Goal: Use online tool/utility: Utilize a website feature to perform a specific function

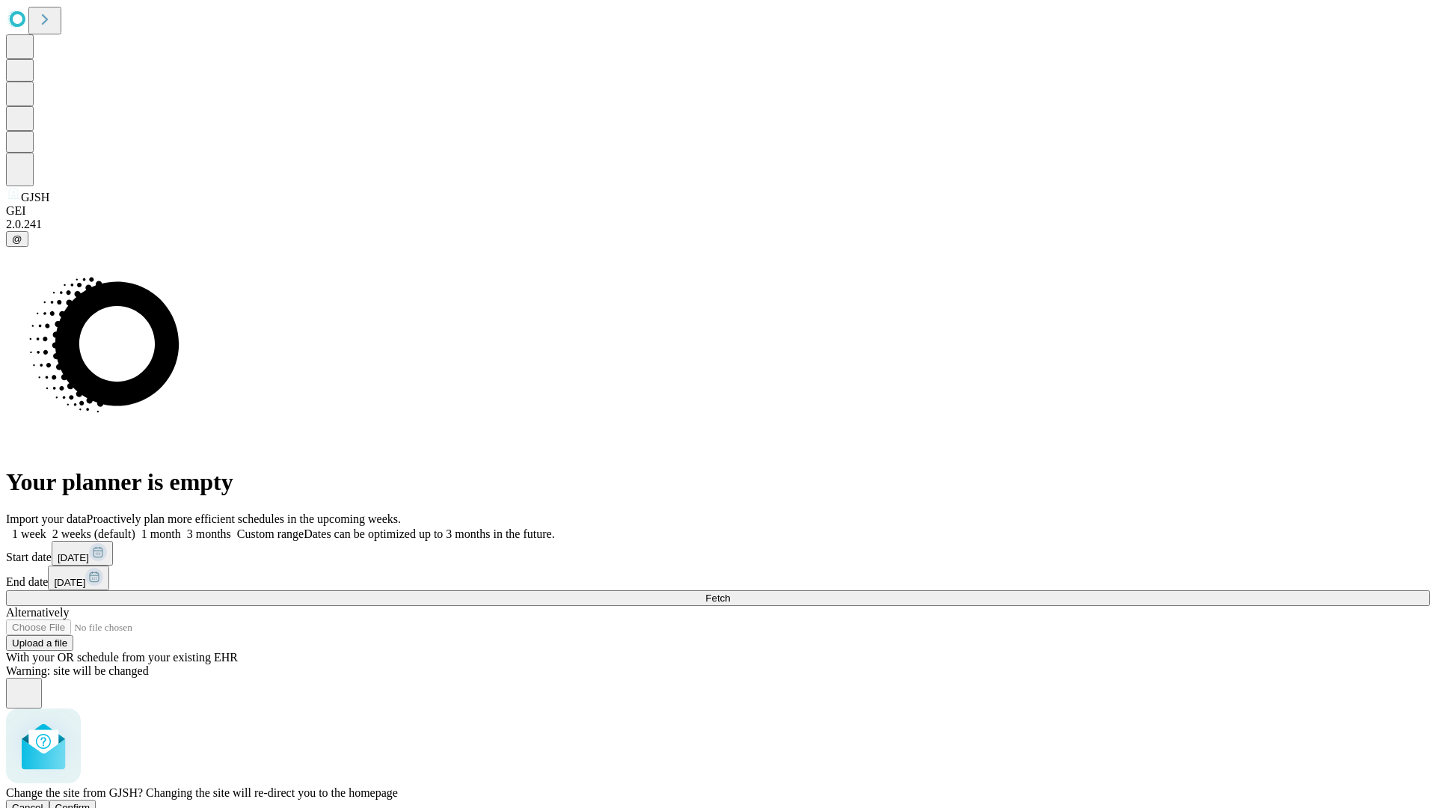
click at [90, 802] on span "Confirm" at bounding box center [72, 807] width 35 height 11
click at [181, 527] on label "1 month" at bounding box center [158, 533] width 46 height 13
click at [730, 592] on span "Fetch" at bounding box center [717, 597] width 25 height 11
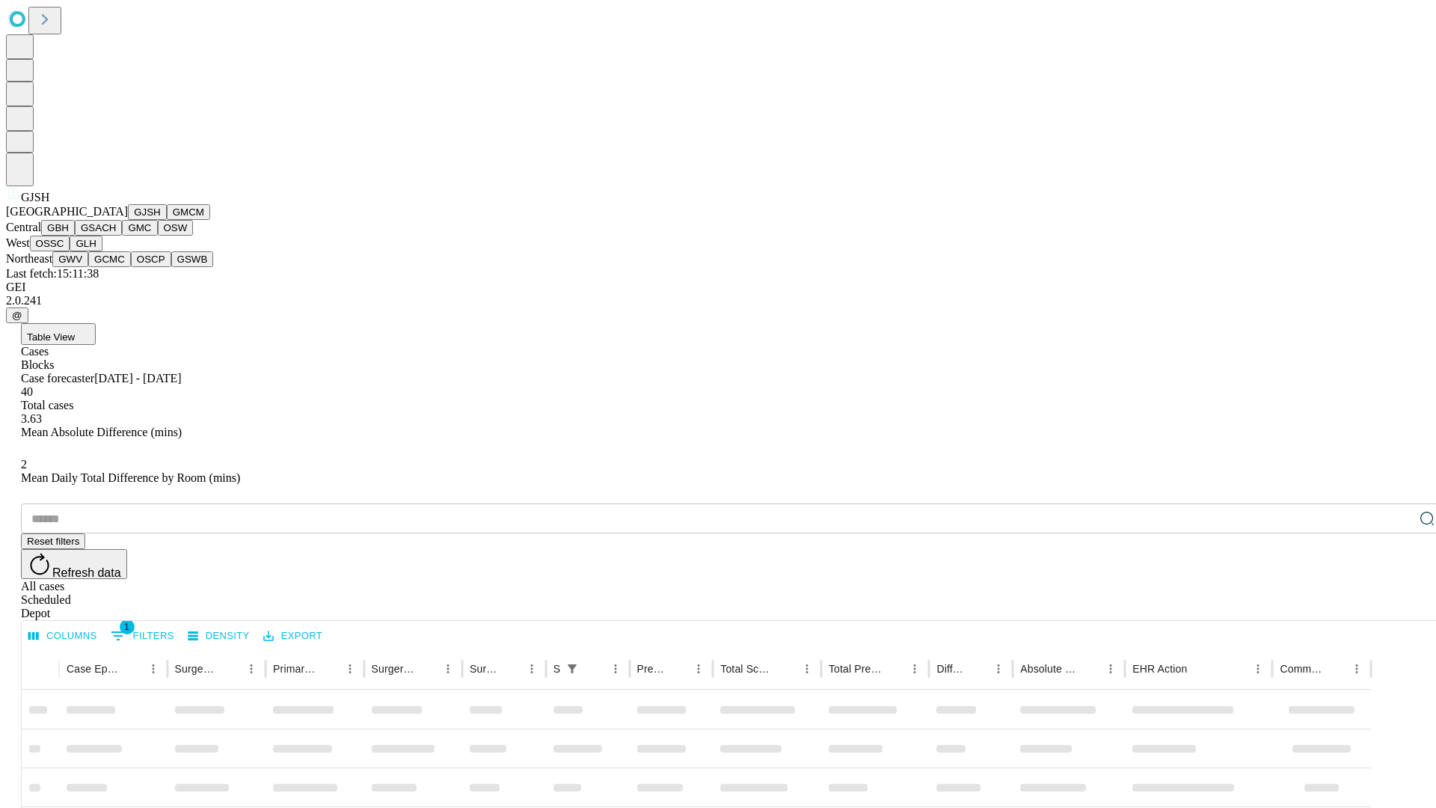
click at [167, 220] on button "GMCM" at bounding box center [188, 212] width 43 height 16
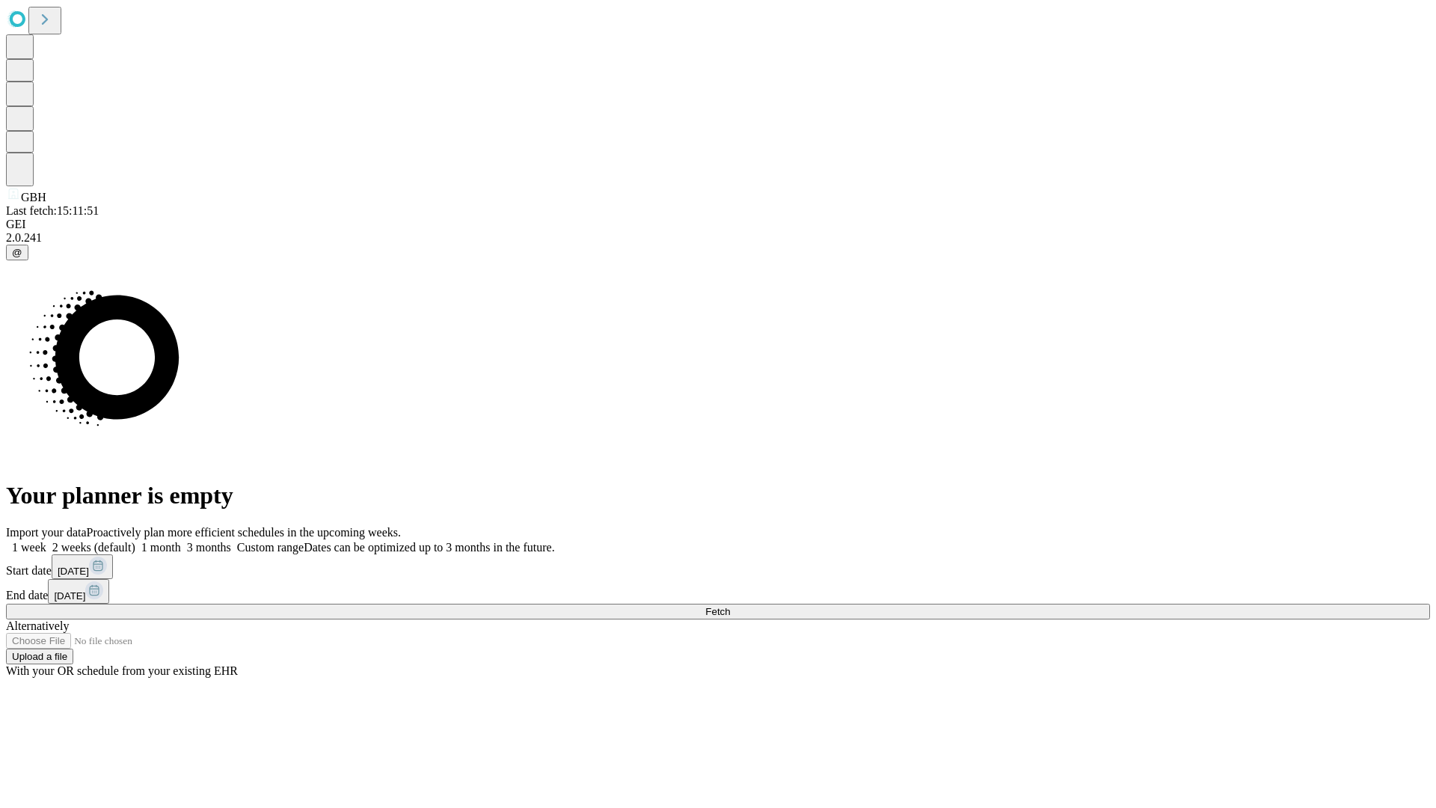
click at [181, 541] on label "1 month" at bounding box center [158, 547] width 46 height 13
click at [730, 606] on span "Fetch" at bounding box center [717, 611] width 25 height 11
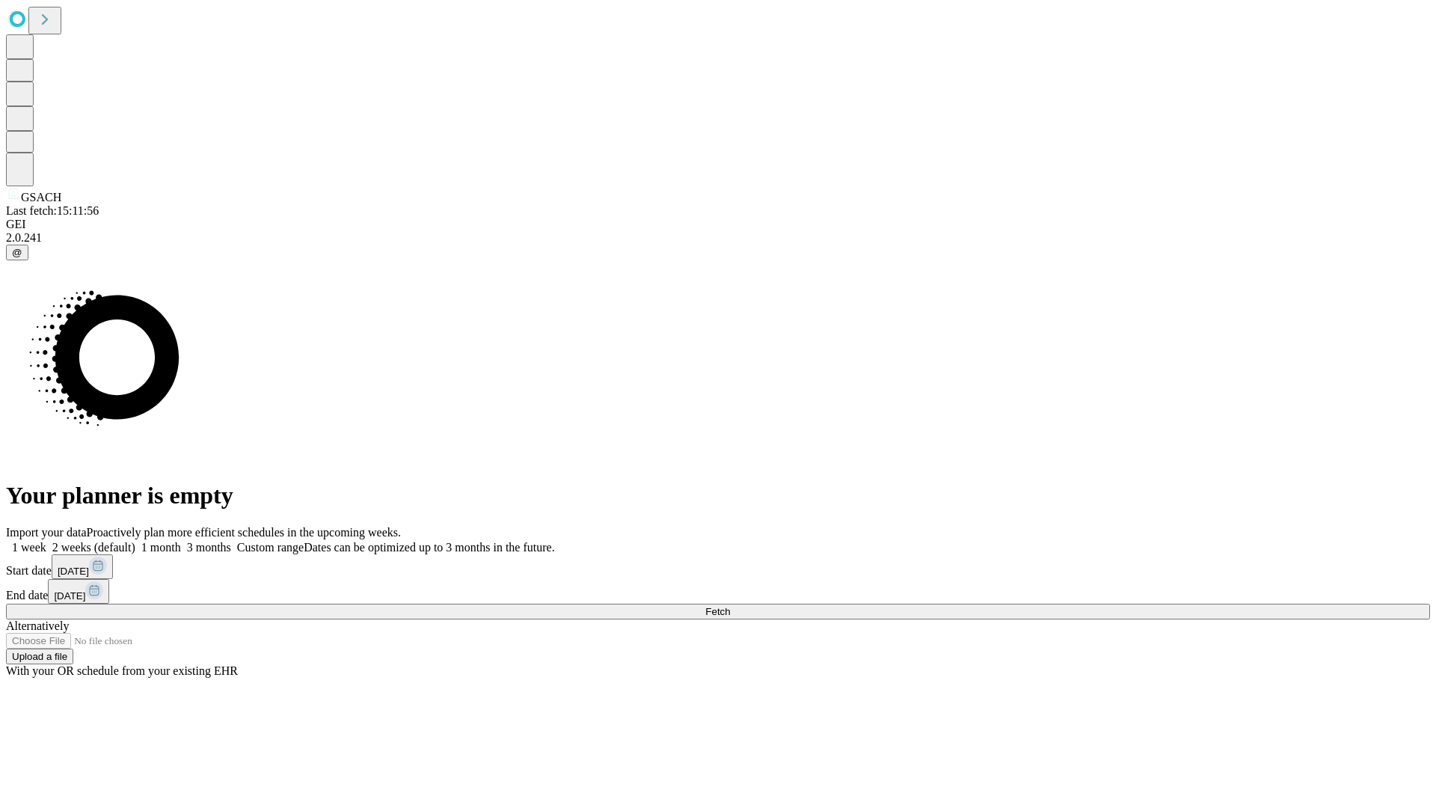
click at [730, 606] on span "Fetch" at bounding box center [717, 611] width 25 height 11
click at [181, 541] on label "1 month" at bounding box center [158, 547] width 46 height 13
click at [730, 606] on span "Fetch" at bounding box center [717, 611] width 25 height 11
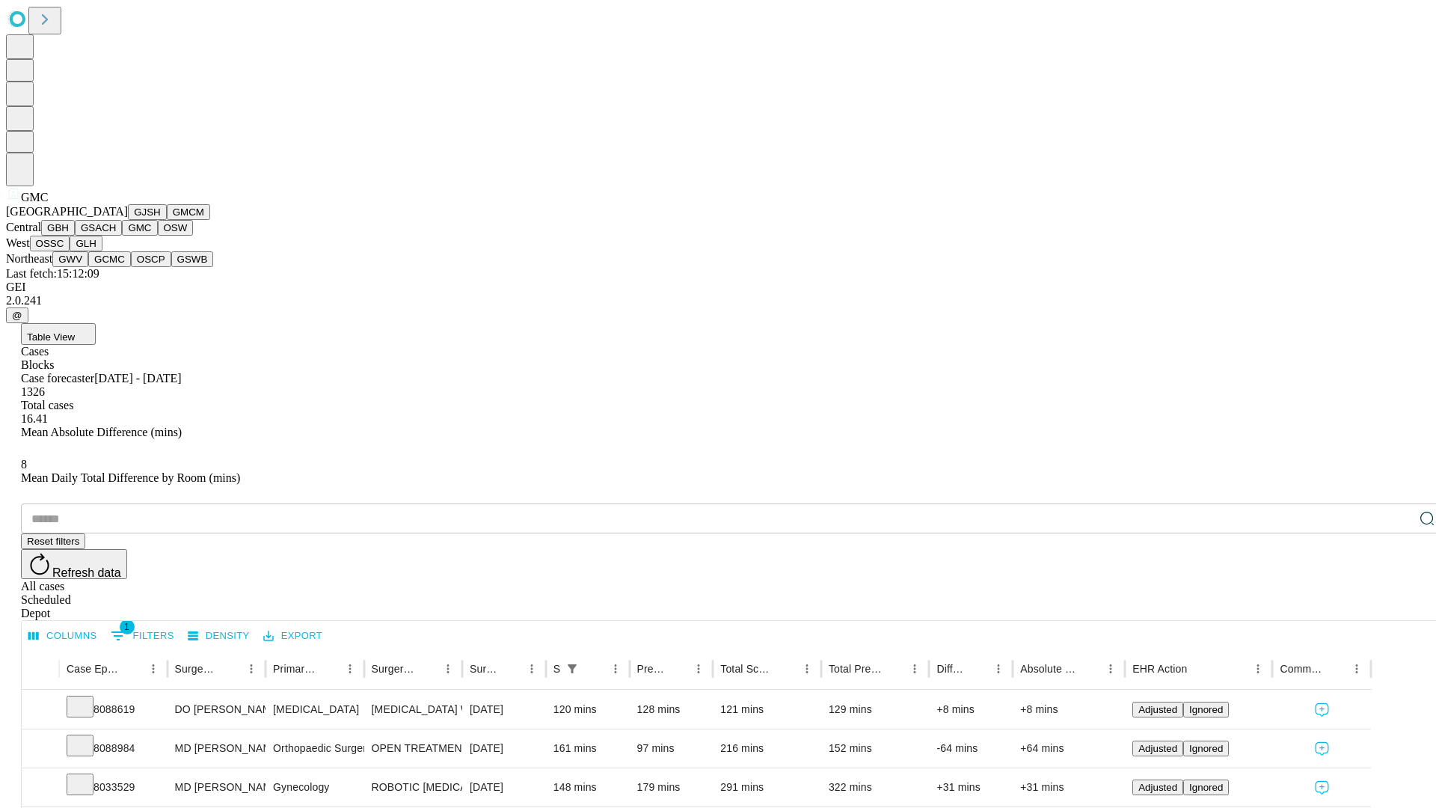
click at [158, 236] on button "OSW" at bounding box center [176, 228] width 36 height 16
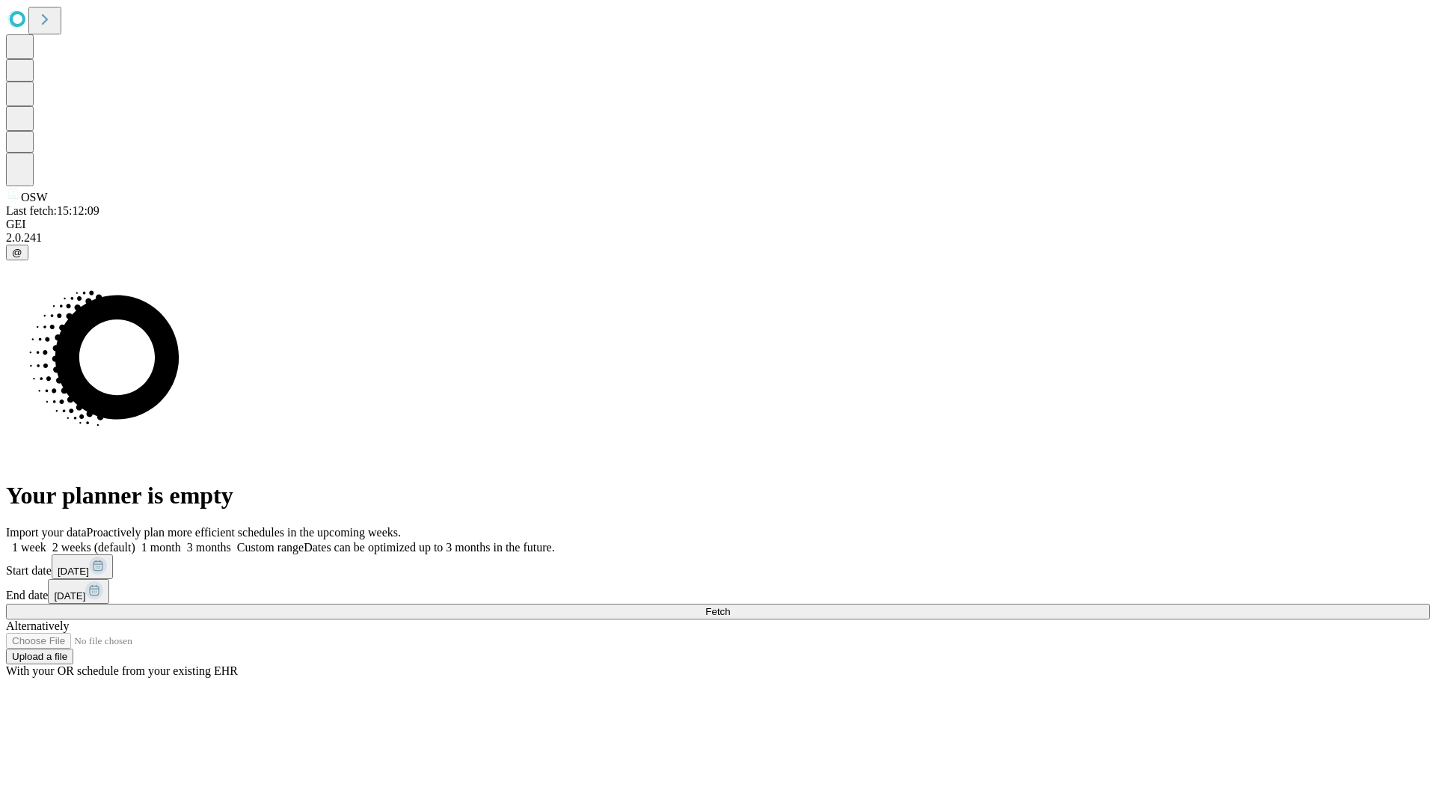
click at [181, 541] on label "1 month" at bounding box center [158, 547] width 46 height 13
click at [730, 606] on span "Fetch" at bounding box center [717, 611] width 25 height 11
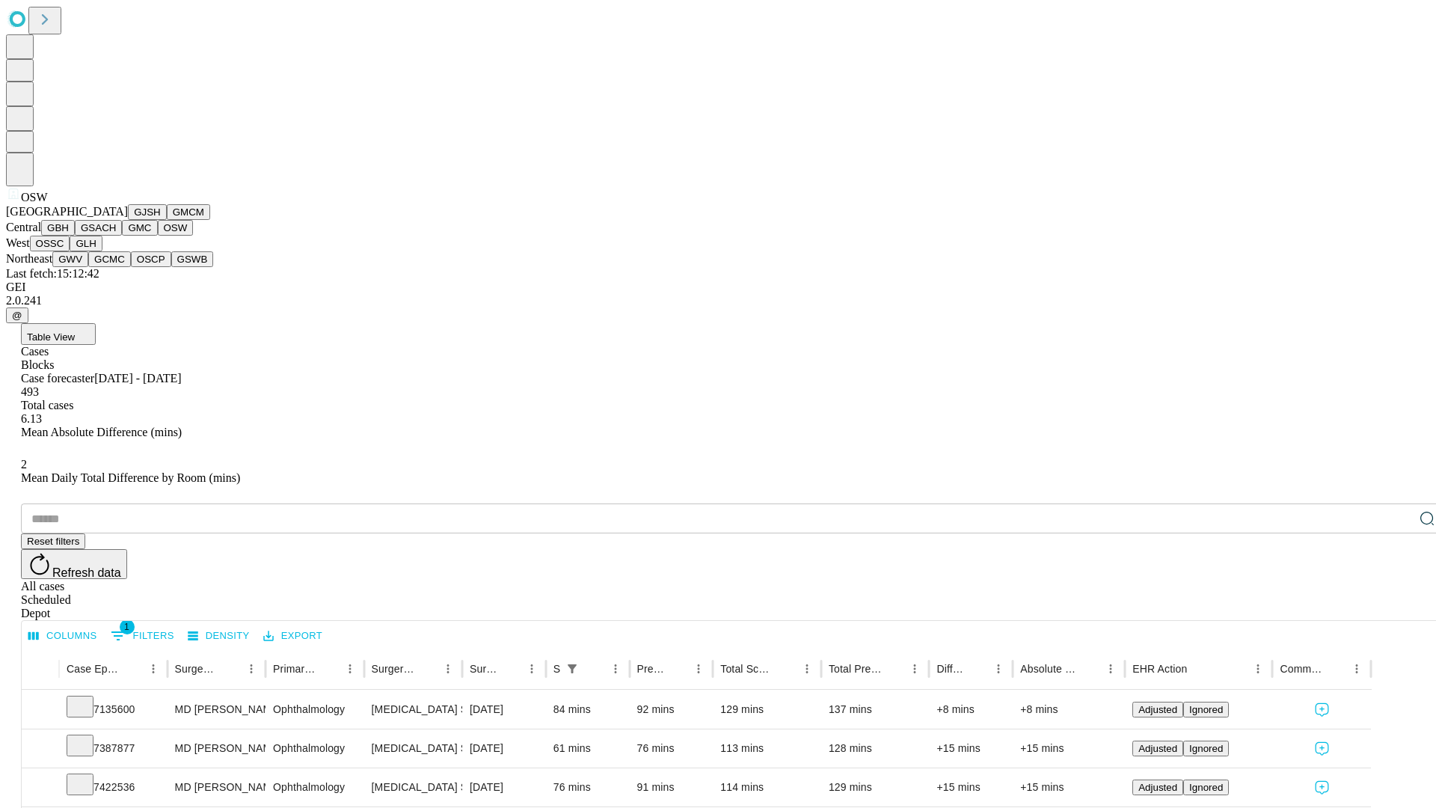
click at [70, 251] on button "OSSC" at bounding box center [50, 244] width 40 height 16
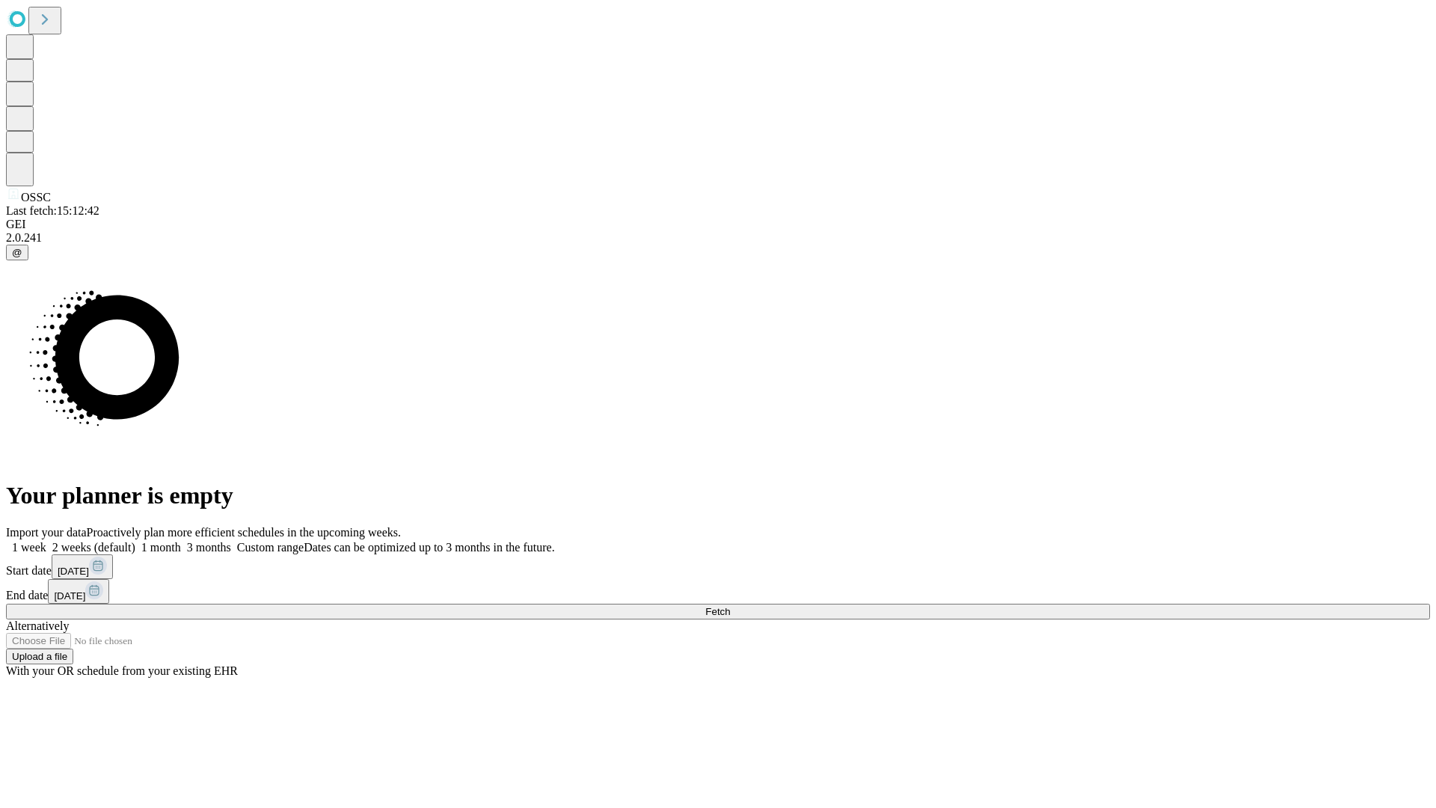
click at [181, 541] on label "1 month" at bounding box center [158, 547] width 46 height 13
click at [730, 606] on span "Fetch" at bounding box center [717, 611] width 25 height 11
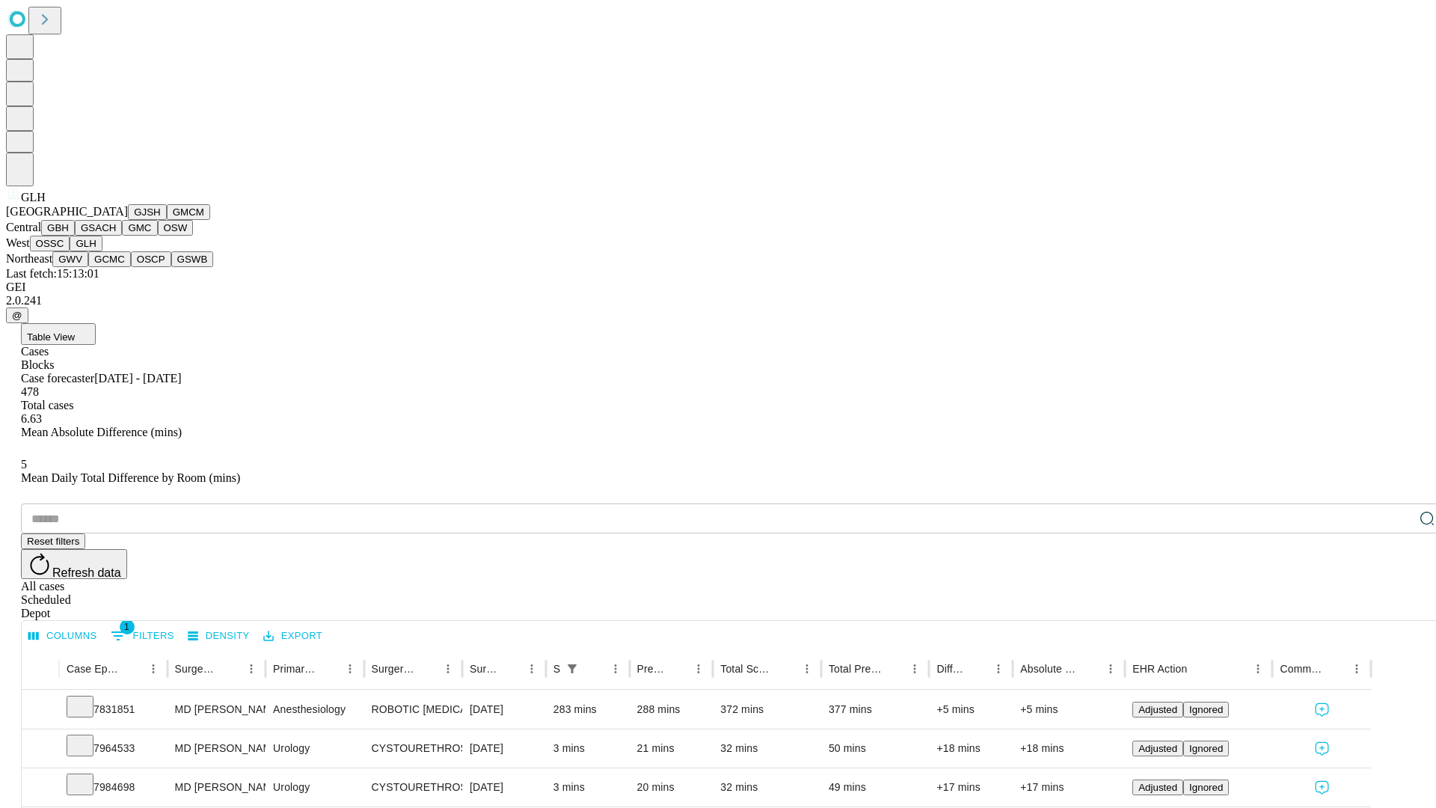
click at [88, 267] on button "GWV" at bounding box center [70, 259] width 36 height 16
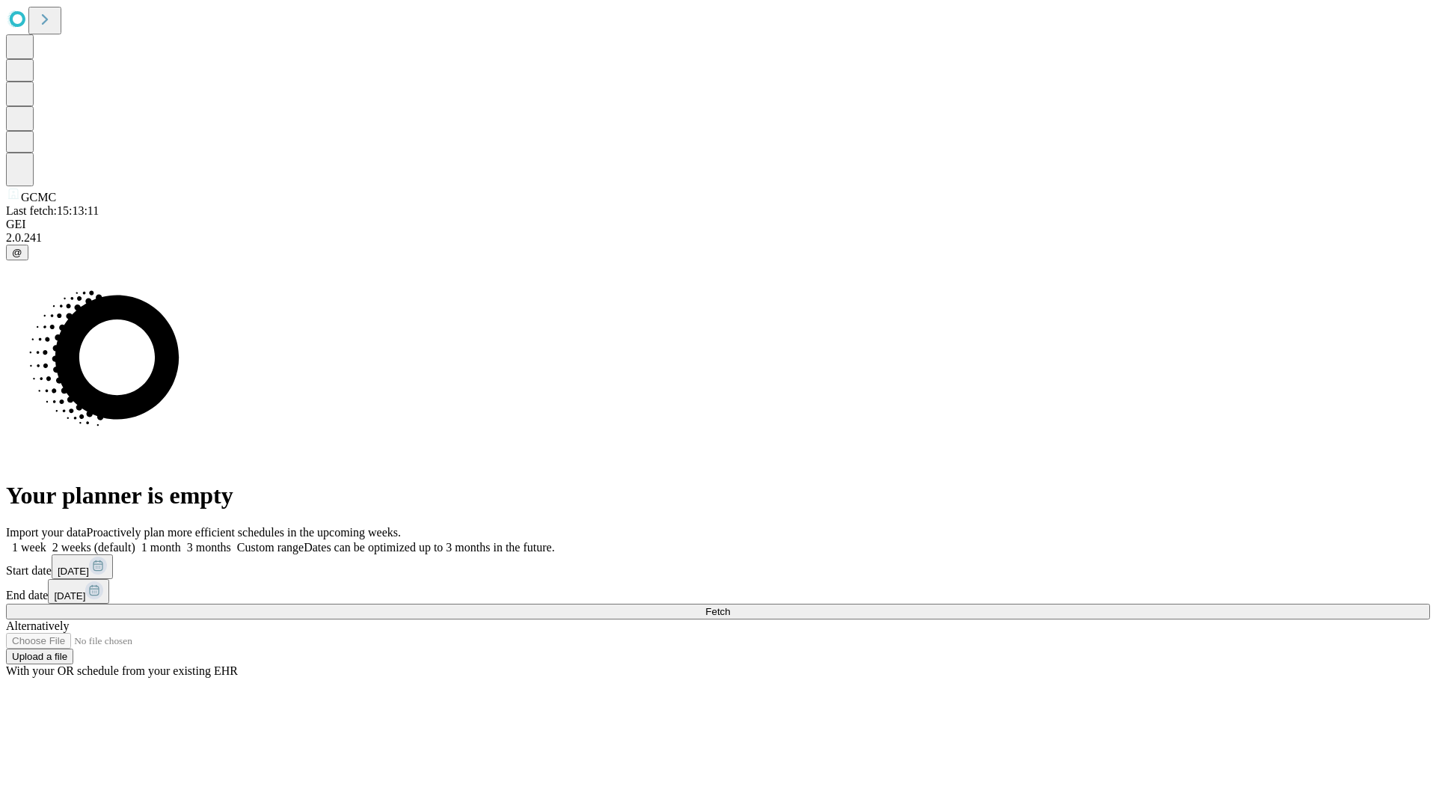
click at [181, 541] on label "1 month" at bounding box center [158, 547] width 46 height 13
click at [730, 606] on span "Fetch" at bounding box center [717, 611] width 25 height 11
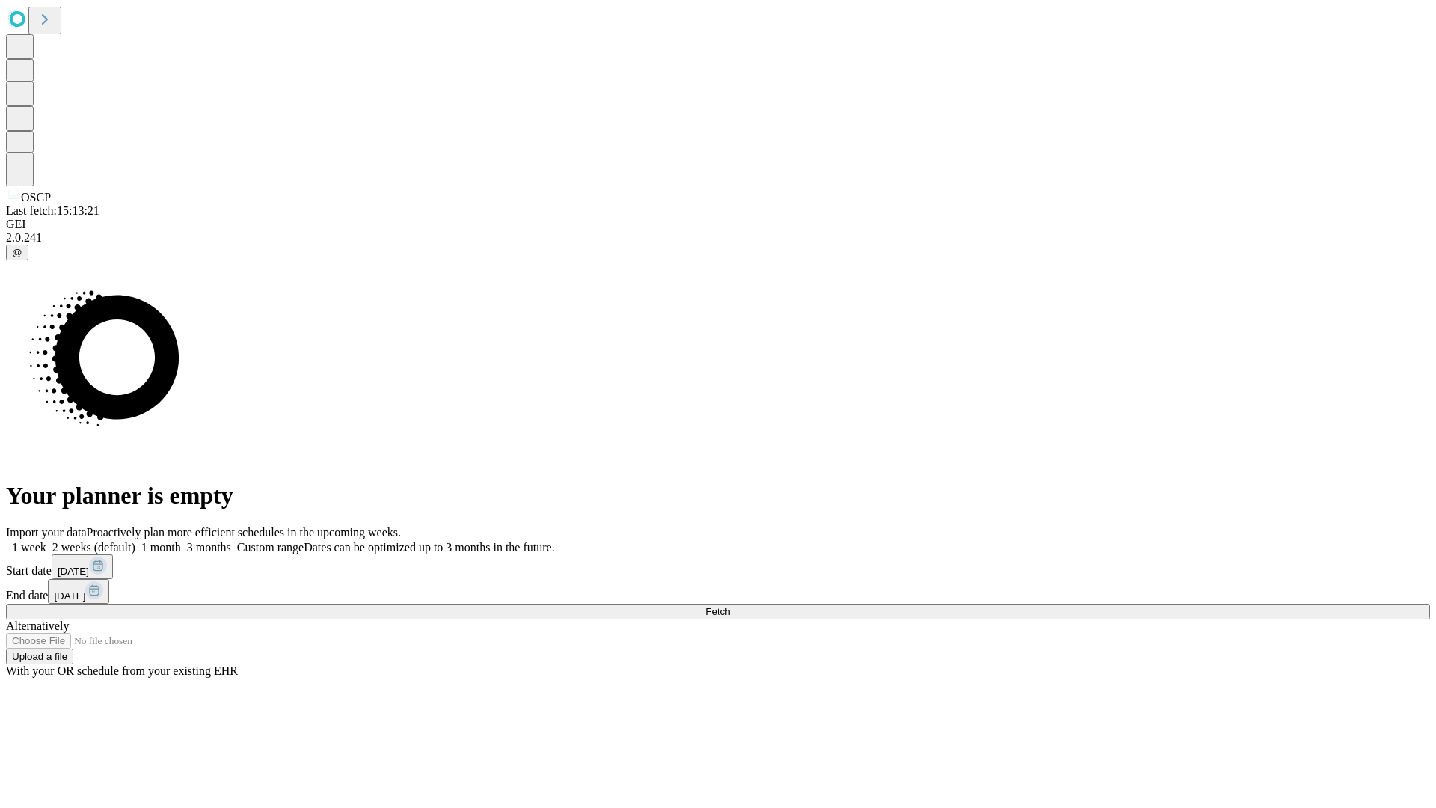
click at [181, 541] on label "1 month" at bounding box center [158, 547] width 46 height 13
click at [730, 606] on span "Fetch" at bounding box center [717, 611] width 25 height 11
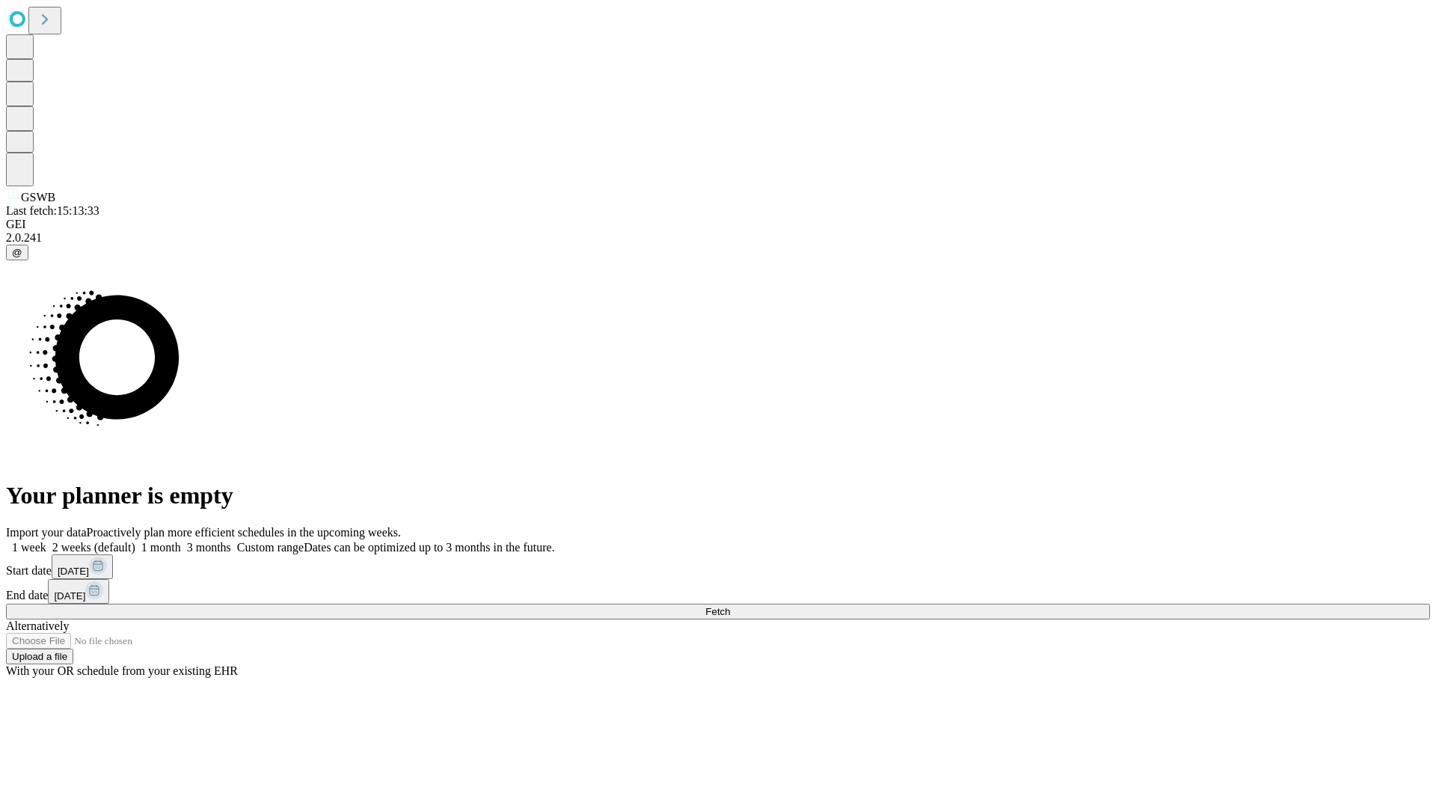
click at [730, 606] on span "Fetch" at bounding box center [717, 611] width 25 height 11
